Goal: Find specific page/section: Find specific page/section

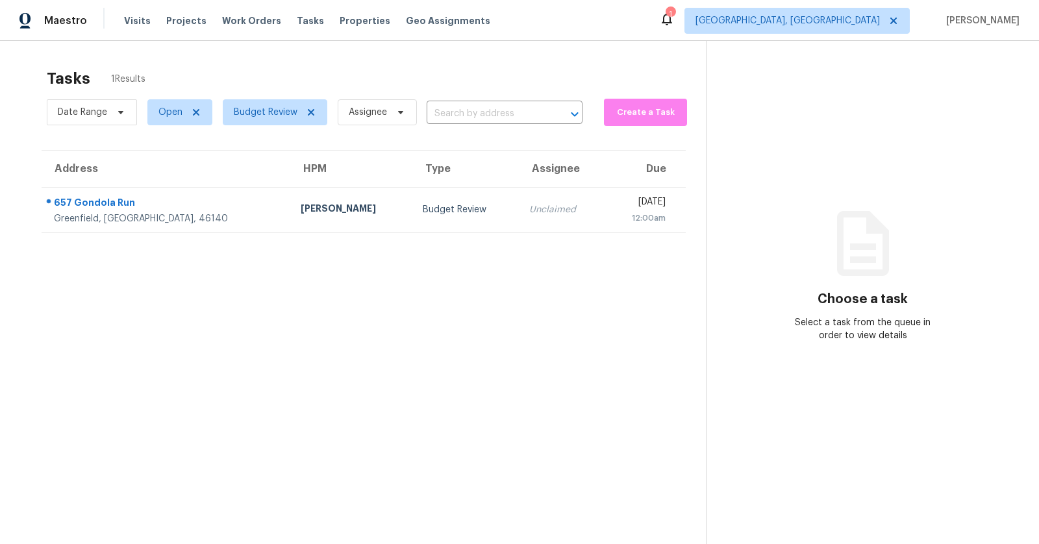
click at [323, 282] on section "Tasks 1 Results Date Range Open Budget Review Assignee ​ Create a Task Address …" at bounding box center [364, 323] width 686 height 523
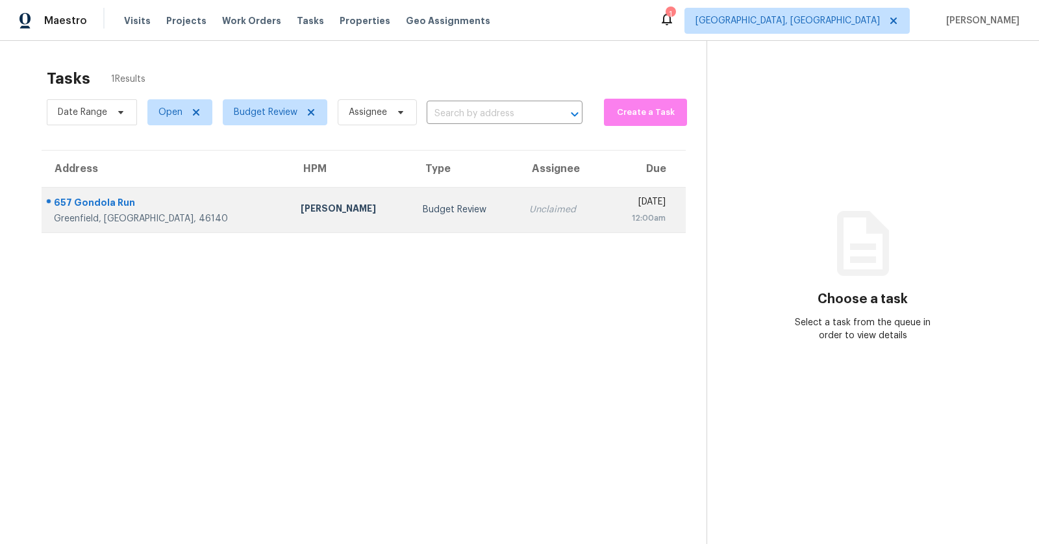
click at [133, 201] on div "657 Gondola Run" at bounding box center [167, 204] width 226 height 16
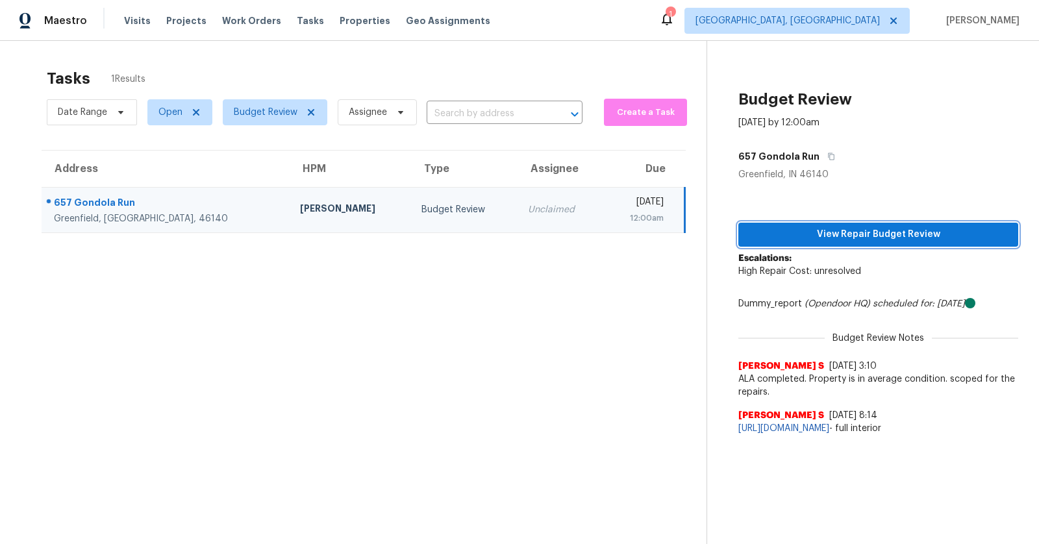
click at [826, 237] on span "View Repair Budget Review" at bounding box center [878, 235] width 259 height 16
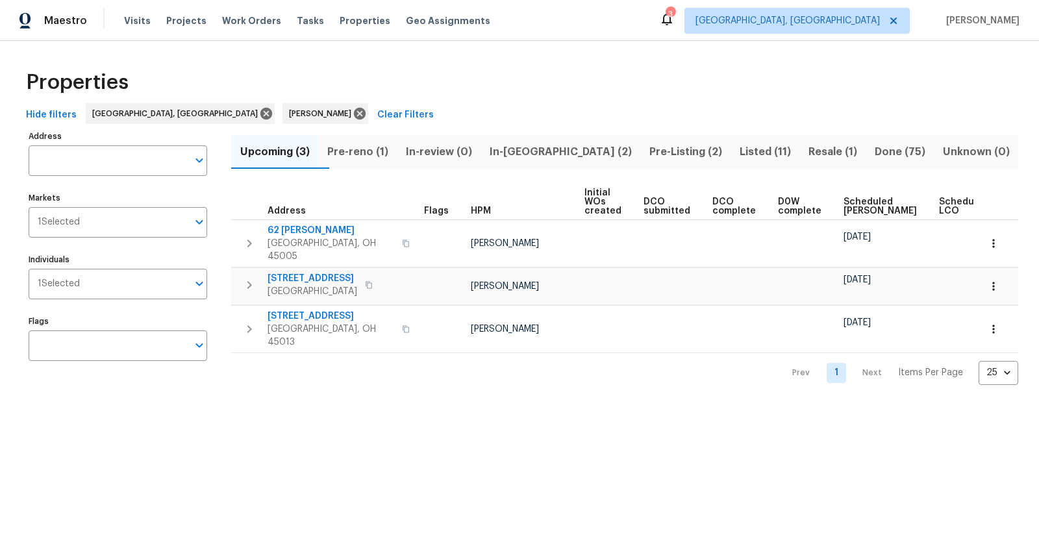
click at [373, 150] on span "Pre-reno (1)" at bounding box center [357, 152] width 63 height 18
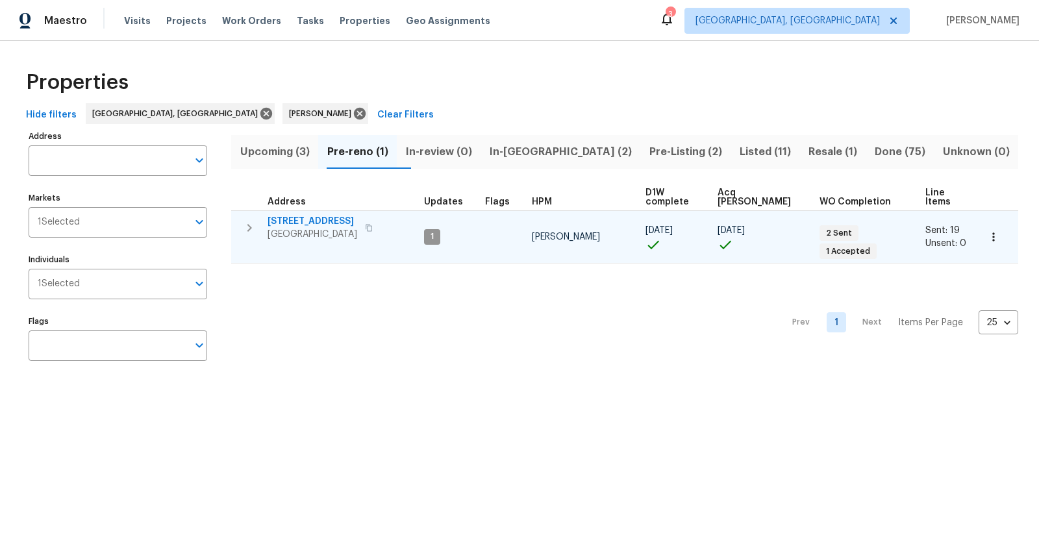
click at [321, 228] on span "Maineville, OH 45039" at bounding box center [313, 234] width 90 height 13
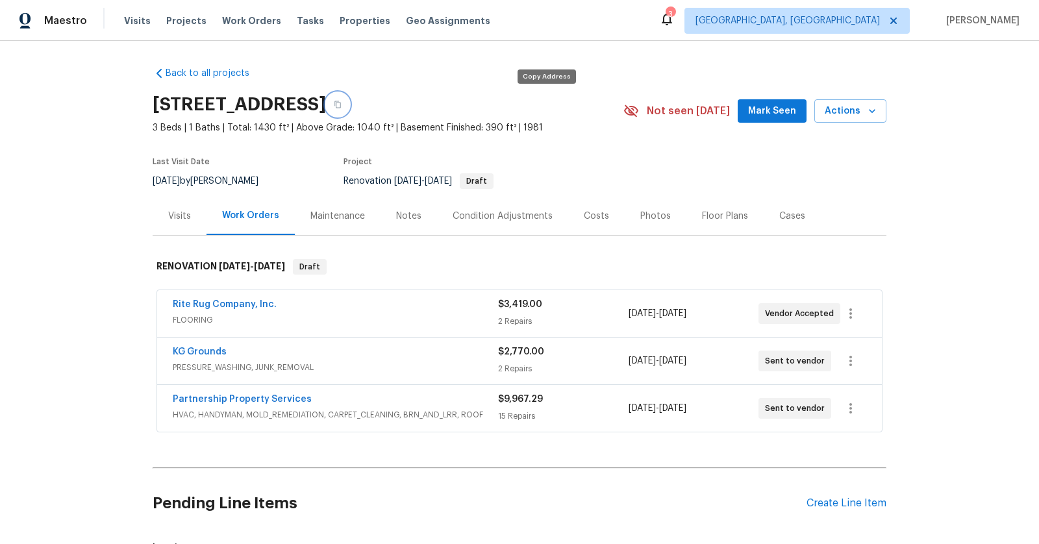
click at [342, 105] on icon "button" at bounding box center [338, 105] width 8 height 8
